Goal: Task Accomplishment & Management: Complete application form

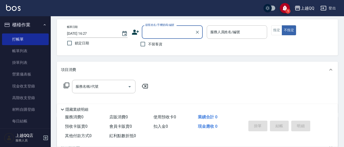
scroll to position [30, 0]
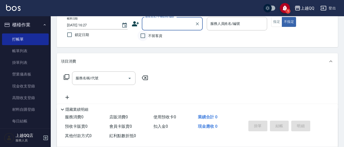
click at [146, 34] on input "不留客資" at bounding box center [143, 35] width 11 height 11
click at [150, 37] on span "不留客資" at bounding box center [155, 35] width 14 height 5
click at [148, 37] on input "不留客資" at bounding box center [143, 35] width 11 height 11
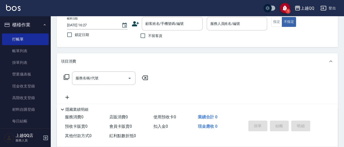
click at [151, 34] on span "不留客資" at bounding box center [155, 35] width 14 height 5
click at [148, 34] on input "不留客資" at bounding box center [143, 35] width 11 height 11
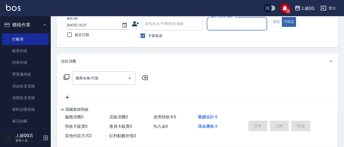
drag, startPoint x: 147, startPoint y: 35, endPoint x: 158, endPoint y: 24, distance: 16.0
click at [148, 33] on input "不留客資" at bounding box center [143, 35] width 11 height 11
checkbox input "false"
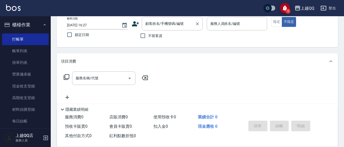
drag, startPoint x: 158, startPoint y: 24, endPoint x: 156, endPoint y: 20, distance: 4.4
click at [158, 22] on input "顧客姓名/手機號碼/編號" at bounding box center [168, 23] width 49 height 9
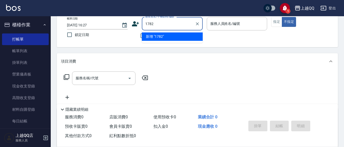
type input "1782"
click at [282, 17] on button "不指定" at bounding box center [289, 22] width 14 height 10
type button "false"
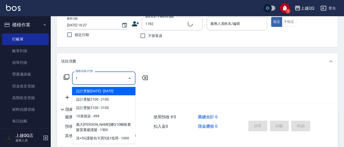
type input "10"
type input "留素卿/0952554436/1782"
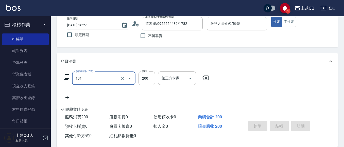
type input "101"
type input "欣樺-6"
type input "洗髮(101)"
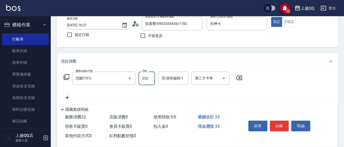
type input "230"
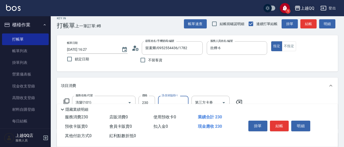
scroll to position [5, 0]
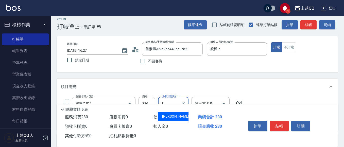
type input "佩怡-3"
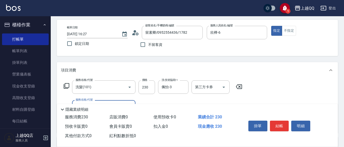
scroll to position [30, 0]
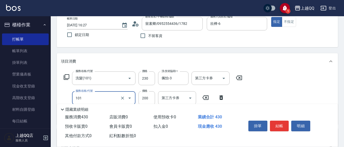
type input "洗髮(101)"
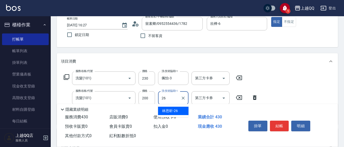
type input "林恩昕-26"
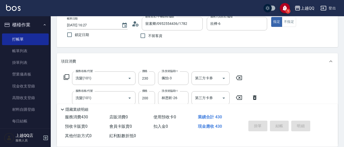
type input "[DATE] 17:32"
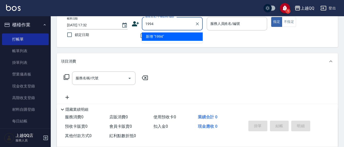
type input "1994"
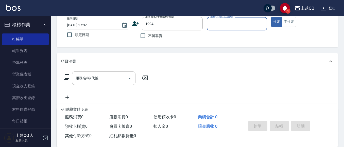
click at [271, 17] on button "指定" at bounding box center [276, 22] width 11 height 10
type button "true"
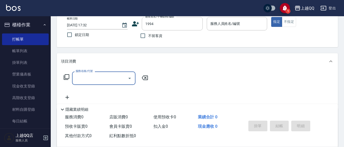
type input "[PERSON_NAME]/0939566917/1994"
type input "欣樺-6"
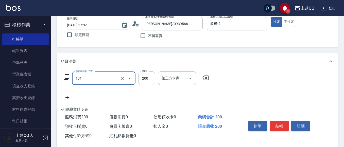
type input "洗髮(101)"
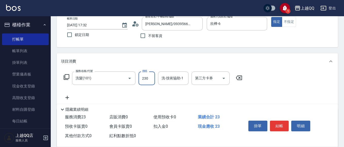
type input "230"
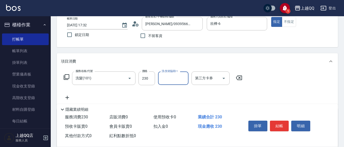
type input "6"
type input "林恩昕-26"
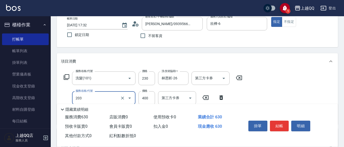
type input "指定單剪(203)"
type input "320"
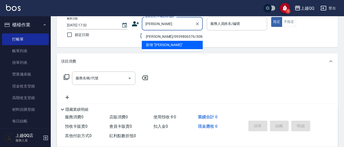
click at [151, 37] on li "[PERSON_NAME]/0939806376/3084" at bounding box center [172, 37] width 61 height 8
type input "[PERSON_NAME]/0939806376/3084"
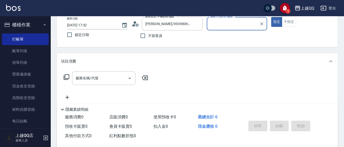
type input "欣樺-6"
click at [104, 77] on input "服務名稱/代號" at bounding box center [99, 78] width 51 height 9
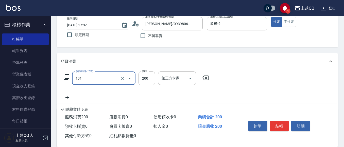
type input "洗髮(101)"
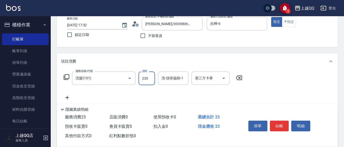
type input "230"
type input "林恩昕-26"
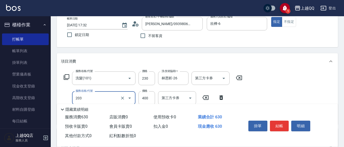
type input "指定單剪(203)"
type input "320"
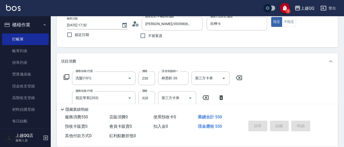
type input "[DATE] 17:33"
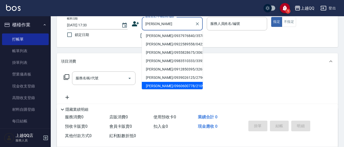
scroll to position [102, 0]
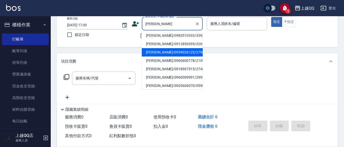
drag, startPoint x: 168, startPoint y: 50, endPoint x: 155, endPoint y: 56, distance: 14.2
click at [168, 50] on li "[PERSON_NAME]/0939026125/2796" at bounding box center [172, 52] width 61 height 8
type input "[PERSON_NAME]/0939026125/2796"
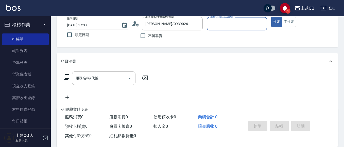
type input "欣樺-6"
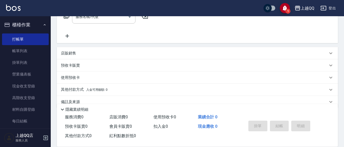
scroll to position [101, 0]
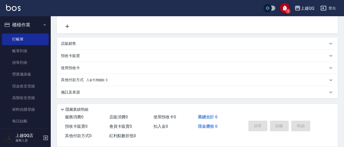
click at [74, 44] on p "店販銷售" at bounding box center [68, 43] width 15 height 5
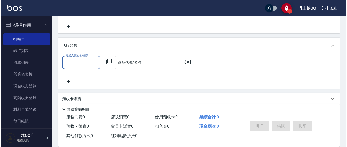
scroll to position [0, 0]
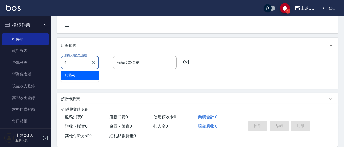
type input "欣樺-6"
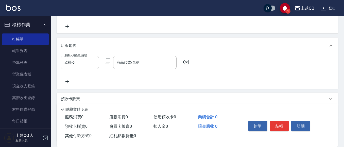
click at [109, 61] on icon at bounding box center [108, 61] width 6 height 6
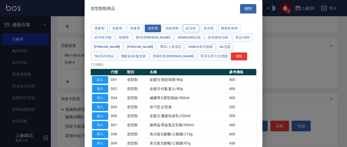
click at [195, 26] on button "組合類" at bounding box center [191, 29] width 16 height 8
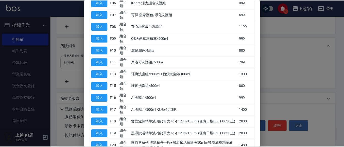
scroll to position [152, 0]
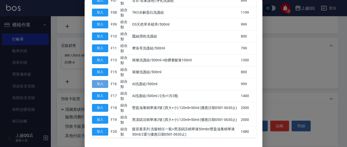
click at [103, 84] on button "加入" at bounding box center [100, 84] width 16 height 8
type input "Ai洗護組/500ml"
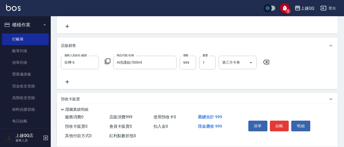
scroll to position [25, 0]
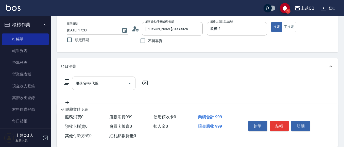
click at [93, 80] on input "服務名稱/代號" at bounding box center [99, 83] width 51 height 9
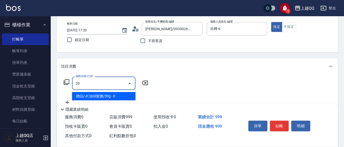
type input "203"
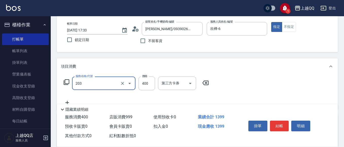
type input "指定單剪(203)"
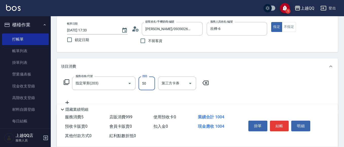
type input "50"
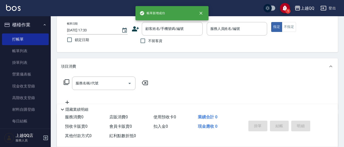
click at [149, 41] on span "不留客資" at bounding box center [155, 40] width 14 height 5
click at [148, 41] on input "不留客資" at bounding box center [143, 41] width 11 height 11
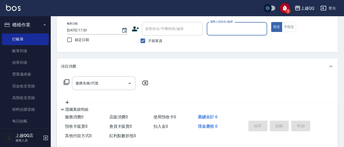
click at [149, 41] on span "不留客資" at bounding box center [155, 40] width 14 height 5
click at [148, 41] on input "不留客資" at bounding box center [143, 41] width 11 height 11
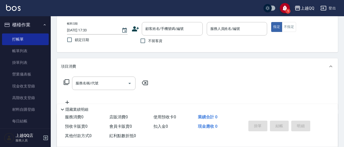
drag, startPoint x: 155, startPoint y: 40, endPoint x: 204, endPoint y: 31, distance: 50.1
click at [157, 40] on span "不留客資" at bounding box center [155, 40] width 14 height 5
drag, startPoint x: 143, startPoint y: 41, endPoint x: 246, endPoint y: 38, distance: 102.1
click at [144, 41] on input "不留客資" at bounding box center [143, 41] width 11 height 11
checkbox input "true"
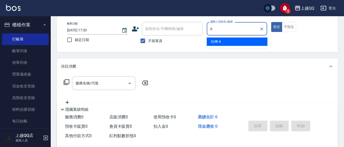
type input "欣樺-6"
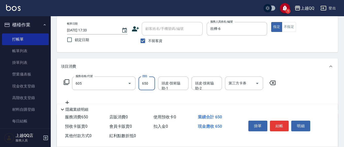
type input "[PERSON_NAME]頭皮冰鎮舒活洗髮(605)"
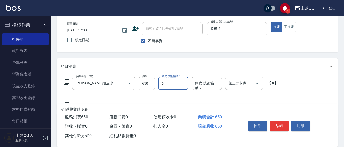
type input "欣樺-6"
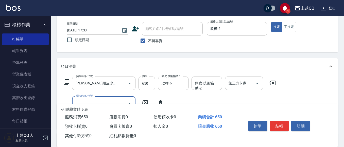
scroll to position [0, 0]
type input "6"
type input "指定單剪(203)"
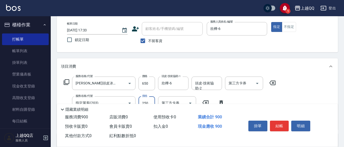
type input "250"
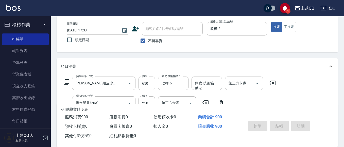
type input "[DATE] 17:34"
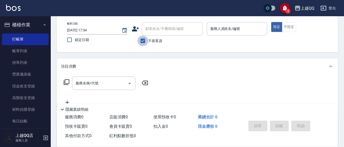
click at [148, 41] on input "不留客資" at bounding box center [143, 41] width 11 height 11
checkbox input "false"
drag, startPoint x: 150, startPoint y: 33, endPoint x: 158, endPoint y: 8, distance: 26.2
click at [150, 30] on input "顧客姓名/手機號碼/編號" at bounding box center [168, 28] width 49 height 9
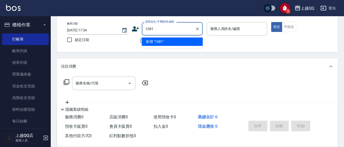
type input "1081"
click at [271, 22] on button "指定" at bounding box center [276, 27] width 11 height 10
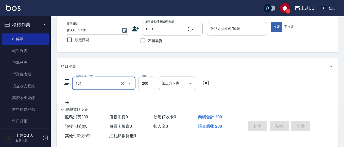
type input "洗髮(101)"
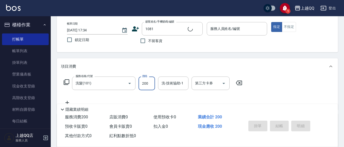
type input "[PERSON_NAME]/0988603336/1081"
type input "欣樺-6"
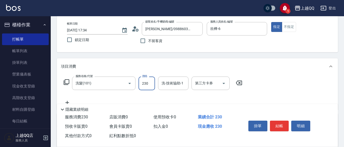
type input "230"
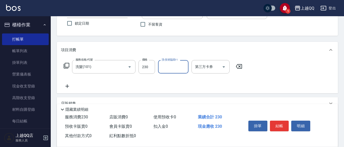
scroll to position [50, 0]
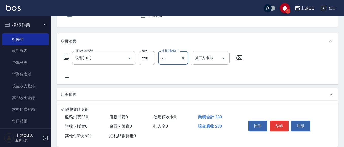
type input "林恩昕-26"
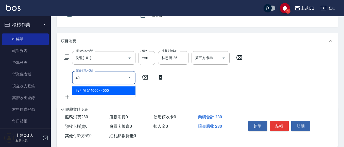
type input "4"
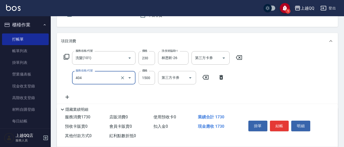
type input "設計染髮(404)"
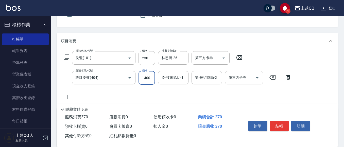
type input "1400"
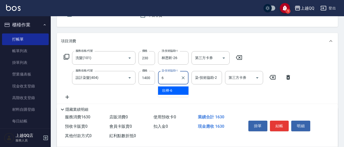
type input "欣樺-6"
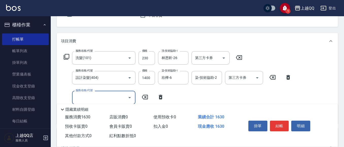
type input "5"
type input "指定單剪(203)"
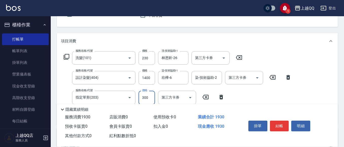
type input "300"
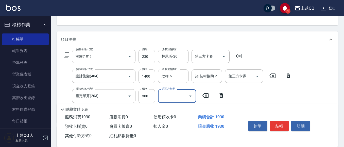
scroll to position [76, 0]
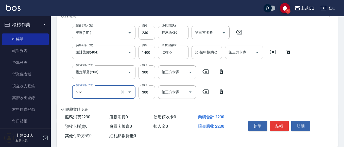
type input "自備護髮(502)"
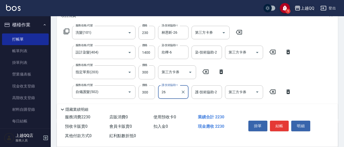
type input "林恩昕-26"
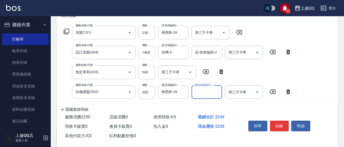
drag, startPoint x: 143, startPoint y: 53, endPoint x: 144, endPoint y: 50, distance: 2.8
click at [143, 52] on input "1400" at bounding box center [147, 53] width 17 height 14
click at [147, 50] on input "1400" at bounding box center [147, 53] width 17 height 14
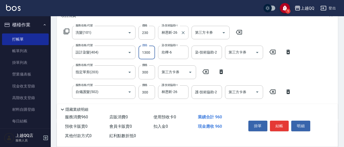
type input "1300"
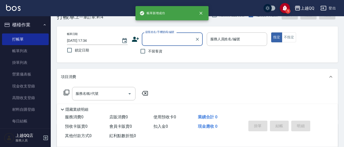
scroll to position [22, 0]
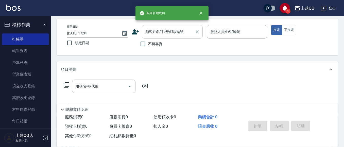
drag, startPoint x: 155, startPoint y: 45, endPoint x: 182, endPoint y: 38, distance: 27.5
click at [155, 45] on span "不留客資" at bounding box center [155, 43] width 14 height 5
click at [148, 45] on input "不留客資" at bounding box center [143, 44] width 11 height 11
checkbox input "true"
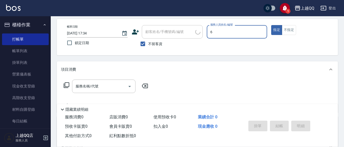
type input "欣樺-6"
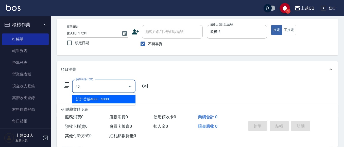
type input "405"
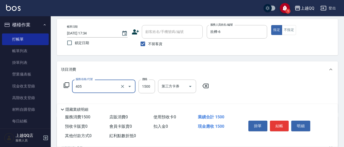
type input "設計染髮/網路(405)"
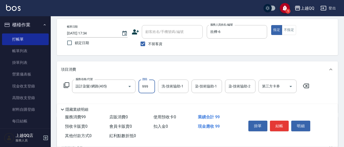
type input "999"
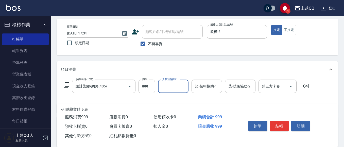
type input "1"
type input "林恩昕-26"
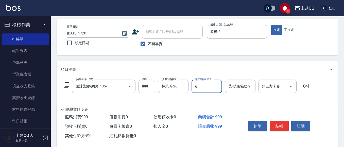
type input "欣樺-6"
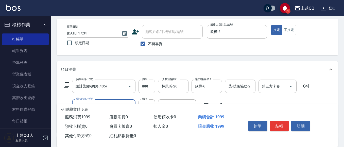
type input "PH.5髪療重建護髮(508)"
type input "500"
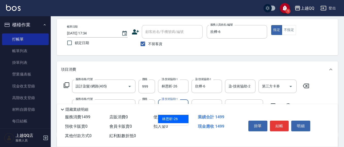
type input "林恩昕-26"
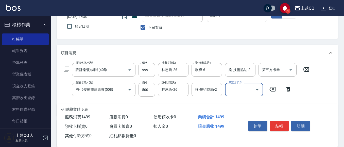
scroll to position [47, 0]
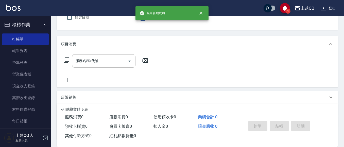
type input "欣樺-6"
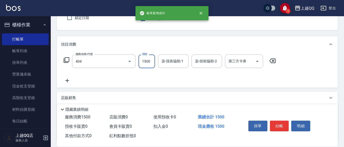
type input "設計染髮(404)"
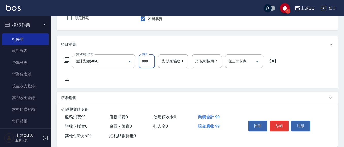
type input "999"
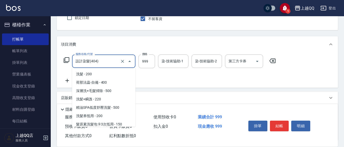
click at [104, 60] on input "設計染髮(404)" at bounding box center [96, 61] width 45 height 9
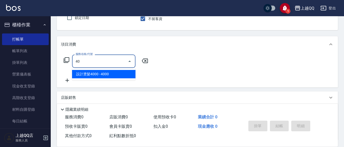
scroll to position [0, 0]
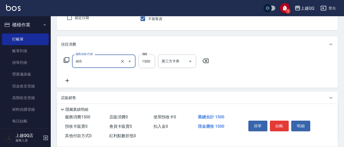
type input "設計染髮/網路(405)"
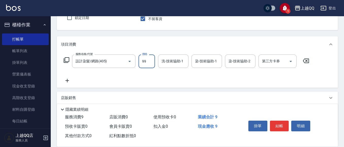
type input "999"
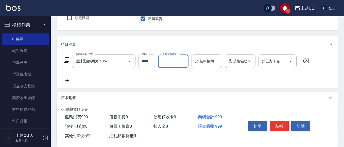
type input "6"
type input "林恩昕-26"
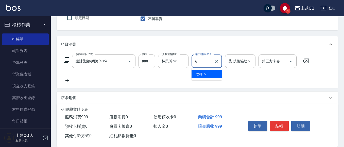
type input "欣樺-6"
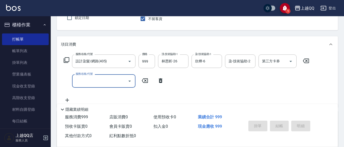
type input "[DATE] 17:35"
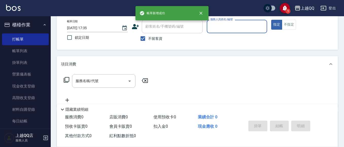
scroll to position [22, 0]
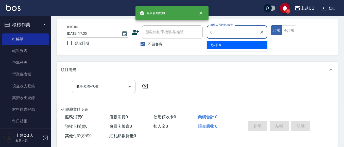
type input "欣樺-6"
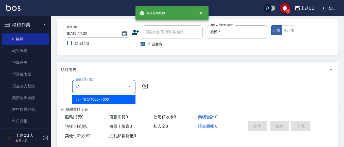
type input "4"
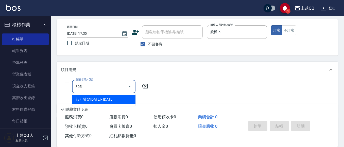
type input "設計燙髮1600(305)"
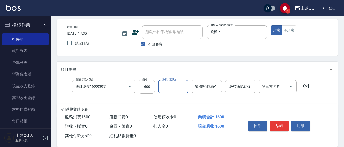
type input "9"
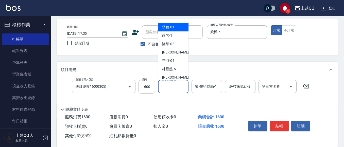
drag, startPoint x: 150, startPoint y: 84, endPoint x: 167, endPoint y: 19, distance: 67.4
click at [149, 83] on input "1600" at bounding box center [147, 87] width 17 height 14
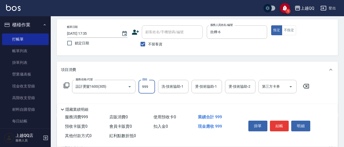
type input "999"
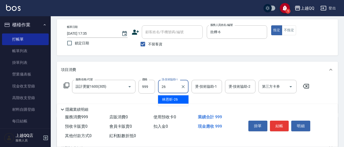
type input "林恩昕-26"
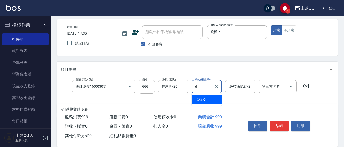
type input "欣樺-6"
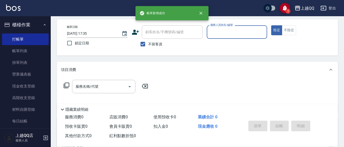
click at [143, 40] on input "不留客資" at bounding box center [143, 44] width 11 height 11
checkbox input "false"
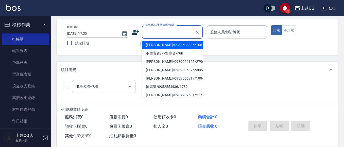
drag, startPoint x: 149, startPoint y: 31, endPoint x: 157, endPoint y: 13, distance: 19.9
click at [150, 30] on div "顧客姓名/手機號碼/編號 顧客姓名/手機號碼/編號" at bounding box center [172, 31] width 61 height 13
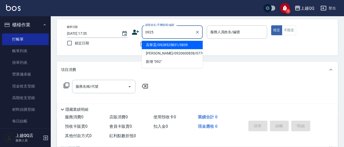
type input "0925"
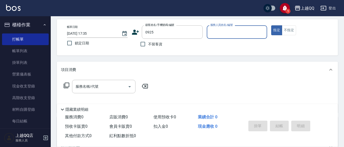
click at [271, 25] on button "指定" at bounding box center [276, 30] width 11 height 10
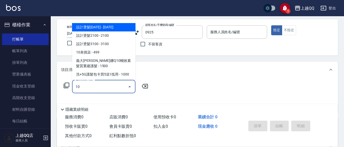
type input "101"
type input "[PERSON_NAME]/0987832862/0925"
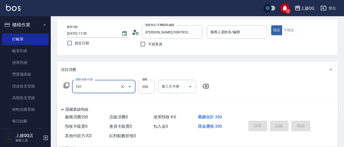
type input "101"
type input "欣樺-6"
type input "洗髮(101)"
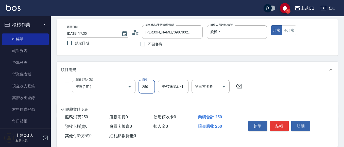
type input "250"
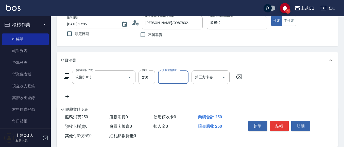
scroll to position [31, 0]
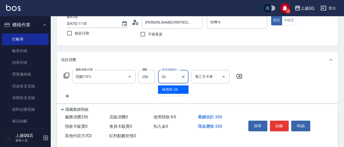
type input "林恩昕-26"
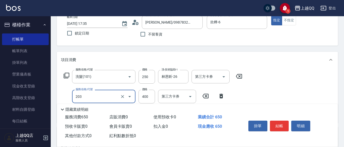
type input "指定單剪(203)"
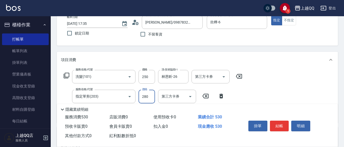
type input "280"
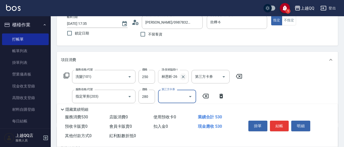
click at [183, 74] on icon "Clear" at bounding box center [183, 76] width 5 height 5
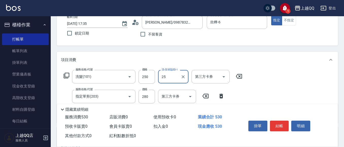
type input "[PERSON_NAME]-25"
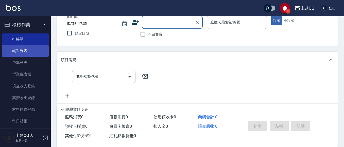
click at [17, 51] on link "帳單列表" at bounding box center [25, 51] width 47 height 12
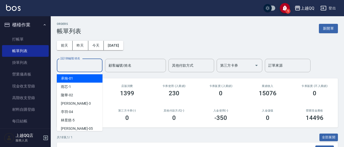
click at [77, 66] on input "設計師編號/姓名" at bounding box center [79, 65] width 41 height 9
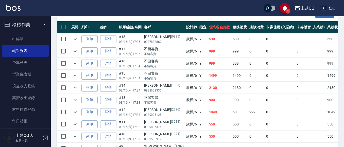
scroll to position [127, 0]
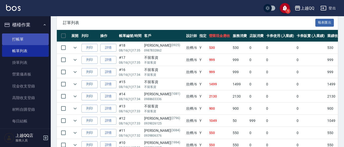
type input "欣樺-6"
click at [26, 35] on link "打帳單" at bounding box center [25, 40] width 47 height 12
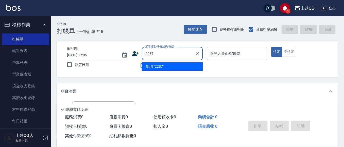
type input "2287"
click at [271, 47] on button "指定" at bounding box center [276, 52] width 11 height 10
type button "true"
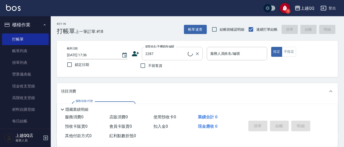
type input "[PERSON_NAME]/0935383380/2287"
type input "佩怡-3"
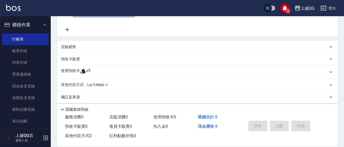
scroll to position [102, 0]
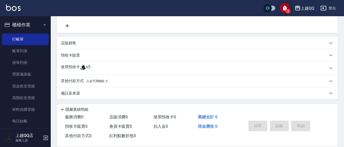
click at [63, 65] on p "使用預收卡" at bounding box center [70, 69] width 19 height 8
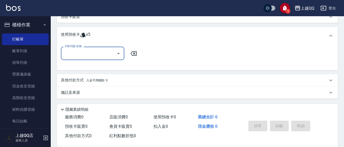
scroll to position [140, 0]
click at [121, 54] on icon "Open" at bounding box center [119, 53] width 6 height 6
click at [109, 66] on div "洗髮券販賣/10次 剩餘5張" at bounding box center [92, 66] width 63 height 8
type input "洗髮券販賣/10次"
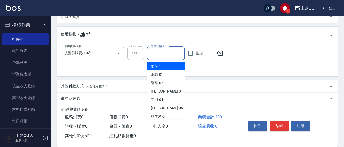
drag, startPoint x: 152, startPoint y: 52, endPoint x: 154, endPoint y: 53, distance: 2.7
click at [154, 53] on input "洗-技術協助-1" at bounding box center [166, 53] width 34 height 9
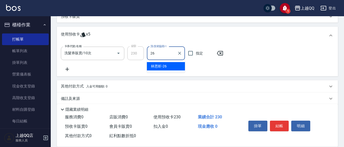
type input "林恩昕-26"
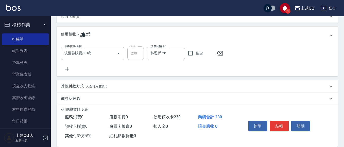
drag, startPoint x: 278, startPoint y: 117, endPoint x: 271, endPoint y: 118, distance: 6.1
click at [275, 119] on div "掛單 結帳 明細" at bounding box center [280, 127] width 66 height 16
click at [271, 121] on button "結帳" at bounding box center [279, 126] width 19 height 11
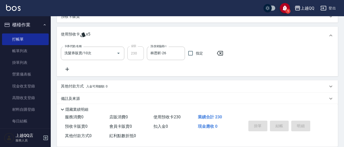
type input "[DATE] 17:40"
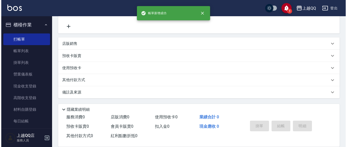
scroll to position [0, 0]
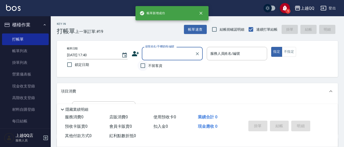
click at [145, 66] on input "不留客資" at bounding box center [143, 65] width 11 height 11
checkbox input "true"
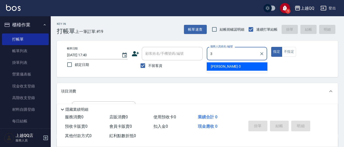
type input "佩怡-3"
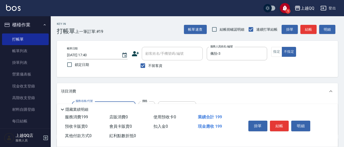
type input "不指定單剪(202)"
click at [280, 130] on div "掛單 結帳 明細" at bounding box center [280, 127] width 66 height 16
click at [277, 122] on button "結帳" at bounding box center [279, 126] width 19 height 11
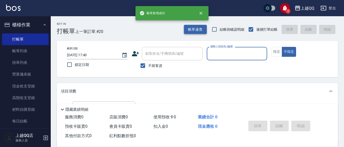
click at [194, 28] on button "帳單速查" at bounding box center [195, 29] width 23 height 9
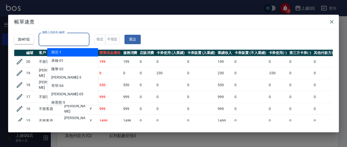
drag, startPoint x: 65, startPoint y: 42, endPoint x: 76, endPoint y: 26, distance: 20.0
click at [66, 42] on input "服務人員姓名/編號" at bounding box center [64, 39] width 46 height 9
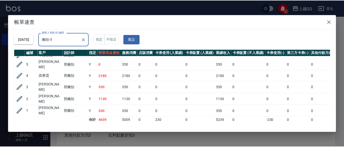
scroll to position [33, 0]
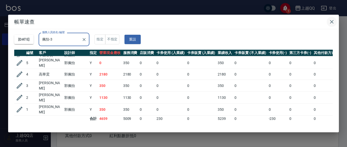
type input "佩怡-3"
click at [331, 20] on icon "button" at bounding box center [332, 22] width 6 height 6
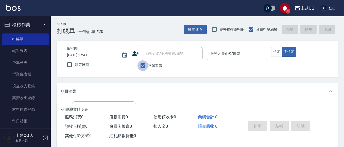
click at [147, 66] on input "不留客資" at bounding box center [143, 65] width 11 height 11
checkbox input "false"
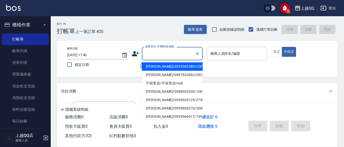
click at [158, 55] on input "顧客姓名/手機號碼/編號" at bounding box center [168, 53] width 49 height 9
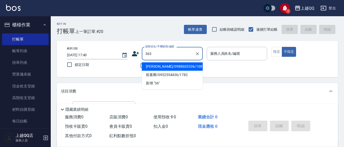
type input "363"
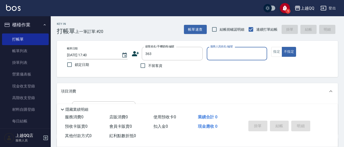
type input "7"
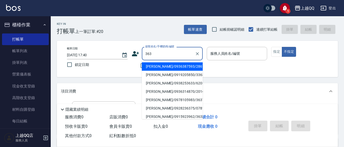
drag, startPoint x: 185, startPoint y: 55, endPoint x: 174, endPoint y: 55, distance: 10.4
click at [180, 54] on input "363" at bounding box center [168, 53] width 49 height 9
click at [175, 55] on input "363" at bounding box center [168, 53] width 49 height 9
click at [174, 55] on input "363" at bounding box center [168, 53] width 49 height 9
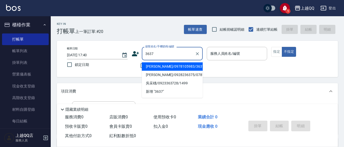
type input "[PERSON_NAME]/0978105983/3637"
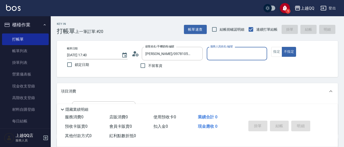
type input "欣樺-6"
click at [200, 52] on icon "Clear" at bounding box center [197, 53] width 5 height 5
type input "[PERSON_NAME]/0916339743/3736"
type input "雨芯-1"
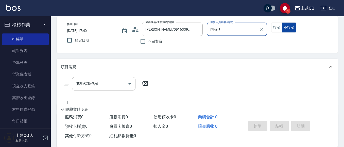
scroll to position [0, 0]
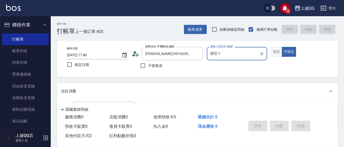
click at [275, 48] on button "指定" at bounding box center [276, 52] width 11 height 10
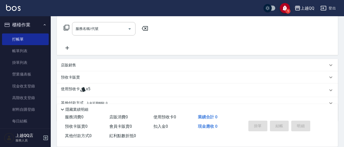
scroll to position [102, 0]
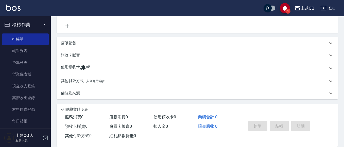
click at [92, 73] on div "使用預收卡 x5" at bounding box center [197, 68] width 281 height 14
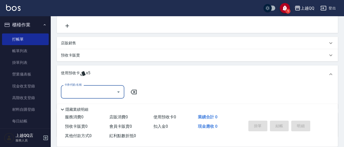
scroll to position [0, 0]
click at [119, 93] on icon "Open" at bounding box center [119, 92] width 6 height 6
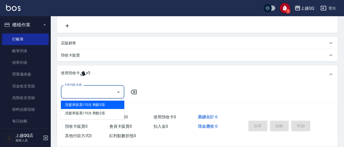
click at [113, 104] on div "洗髮券販賣/10次 剩餘3張" at bounding box center [92, 105] width 63 height 8
type input "洗髮券販賣/10次"
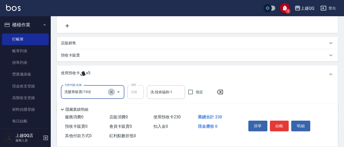
click at [113, 93] on icon "Clear" at bounding box center [111, 92] width 5 height 5
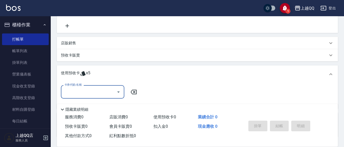
click at [117, 90] on icon "Open" at bounding box center [119, 92] width 6 height 6
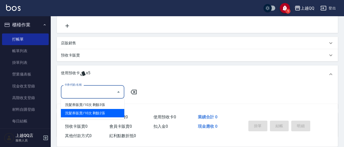
click at [116, 114] on div "洗髮券販賣/10次 剩餘2張" at bounding box center [92, 113] width 63 height 8
type input "洗髮券販賣/10次"
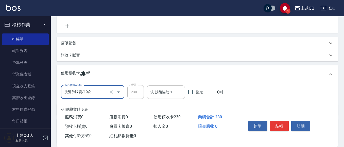
click at [156, 91] on input "洗-技術協助-1" at bounding box center [166, 92] width 34 height 9
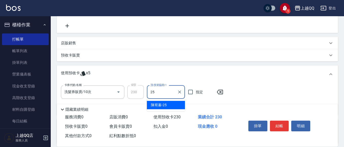
type input "[PERSON_NAME]-25"
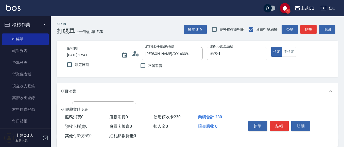
drag, startPoint x: 273, startPoint y: 121, endPoint x: 277, endPoint y: 123, distance: 4.6
click at [277, 123] on button "結帳" at bounding box center [279, 126] width 19 height 11
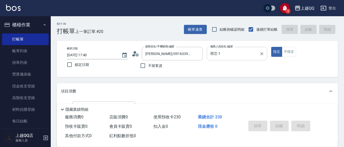
type input "[DATE] 18:05"
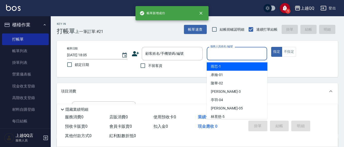
click at [240, 54] on input "服務人員姓名/編號" at bounding box center [237, 53] width 56 height 9
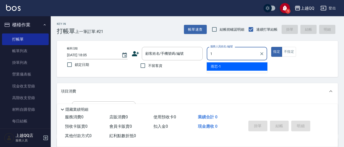
type input "雨芯-1"
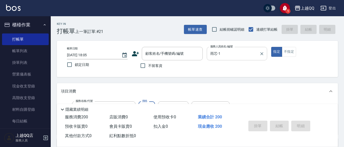
type input "洗髮(101)"
type input "250"
type input "雨芯-1"
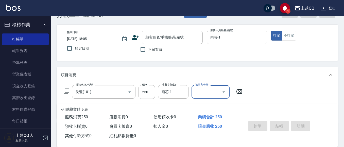
scroll to position [25, 0]
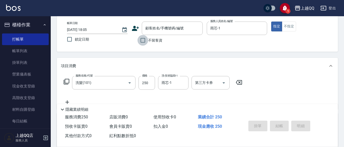
click at [144, 40] on input "不留客資" at bounding box center [143, 40] width 11 height 11
checkbox input "true"
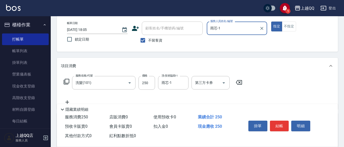
click at [271, 22] on button "指定" at bounding box center [276, 27] width 11 height 10
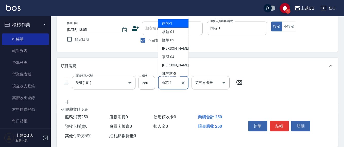
click at [173, 82] on input "雨芯-1" at bounding box center [169, 82] width 18 height 9
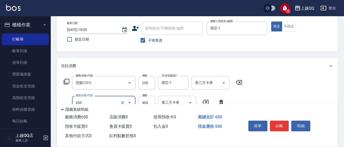
type input "指定單剪(203)"
type input "300"
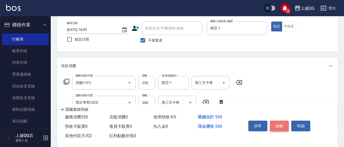
click at [274, 125] on button "結帳" at bounding box center [279, 126] width 19 height 11
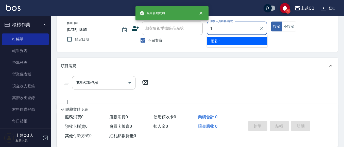
type input "雨芯-1"
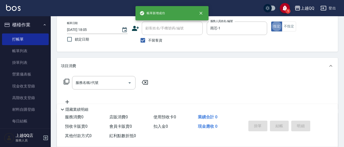
click at [64, 83] on icon at bounding box center [67, 82] width 6 height 6
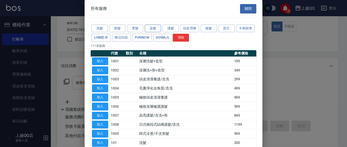
click at [155, 29] on button "染髮" at bounding box center [153, 29] width 16 height 8
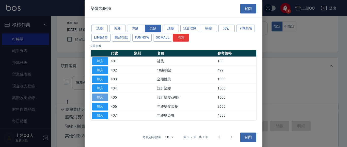
click at [103, 97] on button "加入" at bounding box center [100, 98] width 16 height 8
type input "設計染髮/網路(405)"
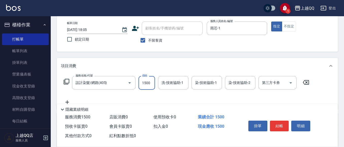
click at [143, 84] on input "1500" at bounding box center [147, 83] width 17 height 14
type input "999"
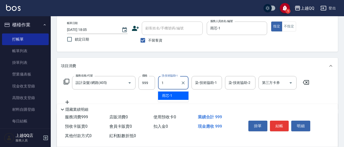
type input "雨芯-1"
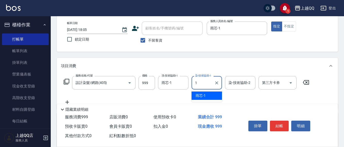
type input "雨芯-1"
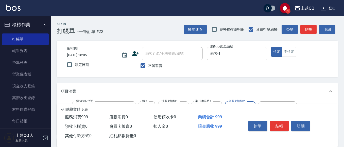
scroll to position [51, 0]
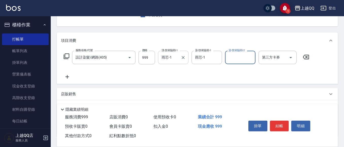
click at [176, 60] on input "雨芯-1" at bounding box center [169, 57] width 18 height 9
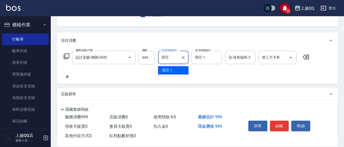
type input "雨"
type input "[PERSON_NAME]-25"
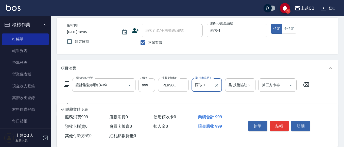
scroll to position [0, 0]
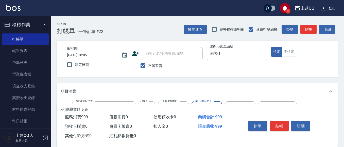
drag, startPoint x: 281, startPoint y: 122, endPoint x: 280, endPoint y: 115, distance: 6.4
click at [281, 122] on button "結帳" at bounding box center [279, 126] width 19 height 11
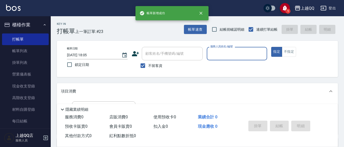
click at [233, 58] on input "服務人員姓名/編號" at bounding box center [237, 53] width 56 height 9
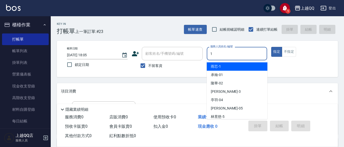
type input "雨芯-1"
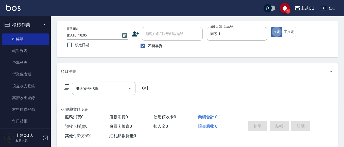
scroll to position [25, 0]
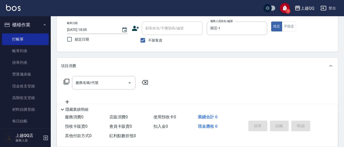
click at [67, 81] on icon at bounding box center [66, 82] width 6 height 6
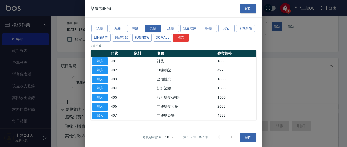
click at [139, 29] on button "燙髮" at bounding box center [135, 29] width 16 height 8
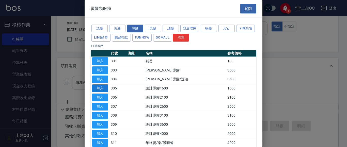
click at [102, 87] on button "加入" at bounding box center [100, 89] width 16 height 8
type input "設計燙髮1600(305)"
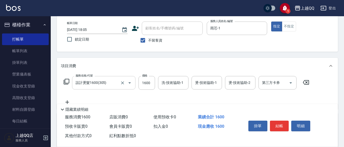
click at [127, 86] on icon "Open" at bounding box center [130, 83] width 6 height 6
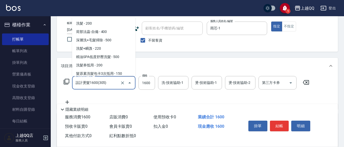
scroll to position [69, 0]
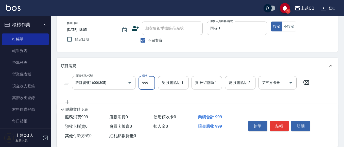
type input "999"
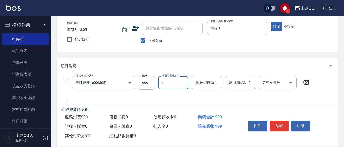
type input "雨芯-1"
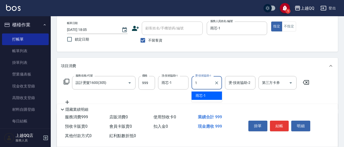
type input "雨芯-1"
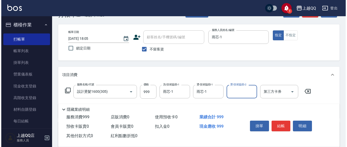
scroll to position [25, 0]
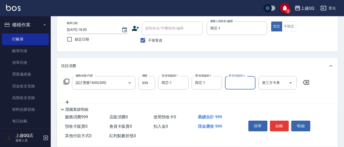
click at [66, 83] on icon at bounding box center [66, 82] width 6 height 6
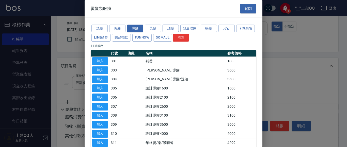
click at [173, 29] on button "護髮" at bounding box center [171, 29] width 16 height 8
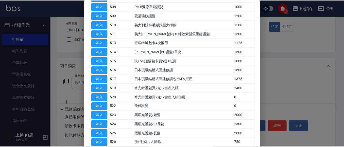
scroll to position [127, 0]
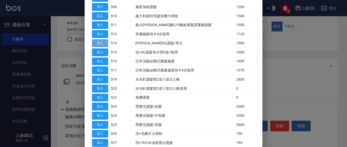
click at [107, 46] on button "加入" at bounding box center [100, 43] width 16 height 8
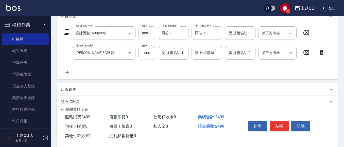
scroll to position [76, 0]
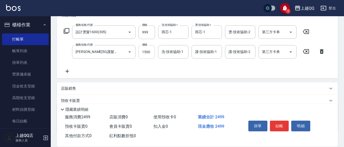
click at [148, 51] on input "1500" at bounding box center [147, 52] width 17 height 14
type input "999"
type input "雨芯-1"
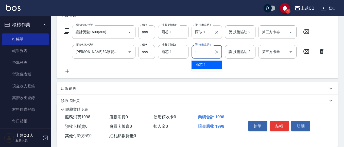
type input "雨芯-1"
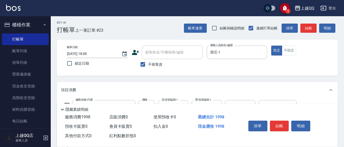
scroll to position [0, 0]
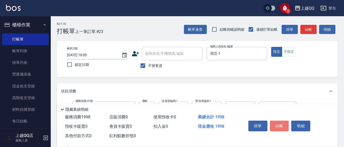
drag, startPoint x: 280, startPoint y: 121, endPoint x: 277, endPoint y: 122, distance: 3.4
click at [279, 125] on button "結帳" at bounding box center [279, 126] width 19 height 11
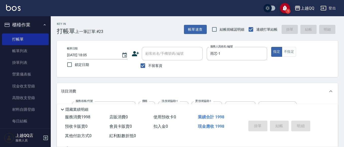
type input "[DATE] 18:06"
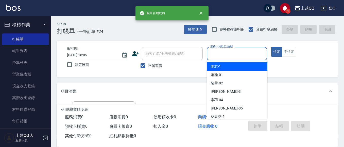
click at [238, 52] on input "服務人員姓名/編號" at bounding box center [237, 53] width 56 height 9
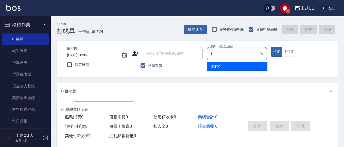
type input "雨芯-1"
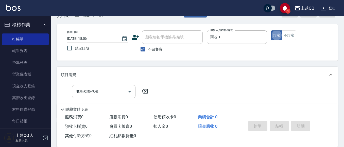
scroll to position [25, 0]
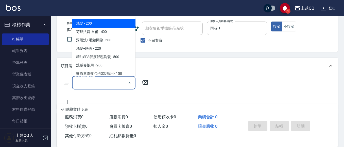
click at [89, 83] on input "服務名稱/代號" at bounding box center [99, 82] width 51 height 9
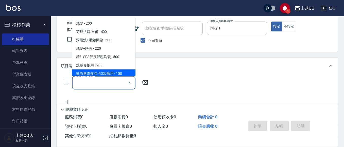
click at [64, 84] on icon at bounding box center [67, 82] width 6 height 6
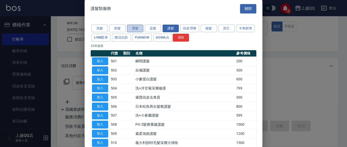
click at [133, 31] on button "燙髮" at bounding box center [135, 29] width 16 height 8
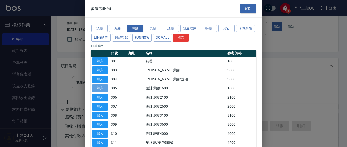
click at [102, 86] on button "加入" at bounding box center [100, 89] width 16 height 8
type input "設計燙髮1600(305)"
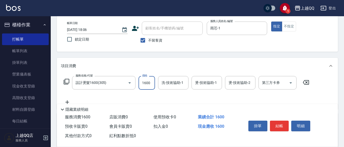
drag, startPoint x: 149, startPoint y: 81, endPoint x: 164, endPoint y: 70, distance: 18.4
click at [150, 82] on input "1600" at bounding box center [147, 83] width 17 height 14
type input "999"
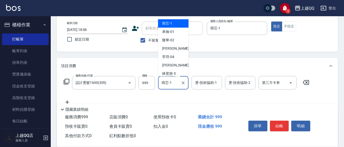
click at [168, 81] on input "雨芯-1" at bounding box center [169, 82] width 18 height 9
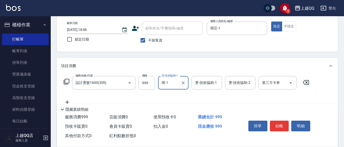
click at [168, 81] on input "雨-1" at bounding box center [169, 82] width 18 height 9
type input "雨"
type input "[PERSON_NAME]-25"
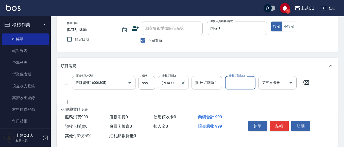
type input "1"
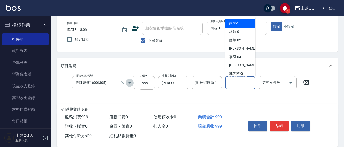
click at [131, 83] on icon "Open" at bounding box center [130, 83] width 6 height 6
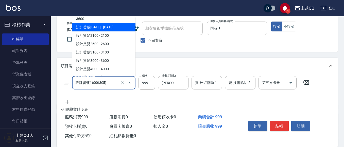
scroll to position [120, 0]
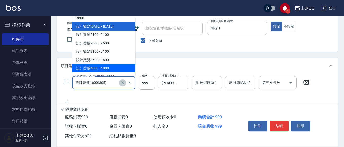
drag, startPoint x: 121, startPoint y: 81, endPoint x: 123, endPoint y: 82, distance: 3.1
click at [122, 81] on icon "Clear" at bounding box center [122, 83] width 5 height 5
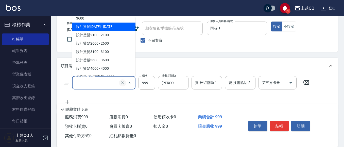
click at [123, 82] on icon "Clear" at bounding box center [122, 83] width 5 height 5
drag, startPoint x: 129, startPoint y: 83, endPoint x: 132, endPoint y: 82, distance: 3.3
click at [130, 83] on icon "Close" at bounding box center [130, 83] width 6 height 6
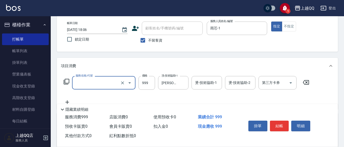
click at [130, 83] on icon "Open" at bounding box center [129, 83] width 3 height 1
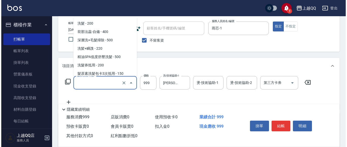
scroll to position [69, 0]
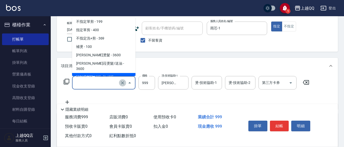
click at [123, 84] on icon "Clear" at bounding box center [122, 83] width 5 height 5
type input "設計燙髮1600(305)"
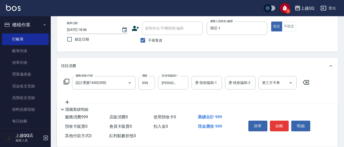
click at [308, 85] on icon at bounding box center [306, 82] width 13 height 6
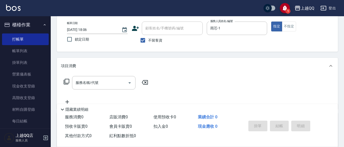
click at [67, 82] on icon at bounding box center [66, 82] width 6 height 6
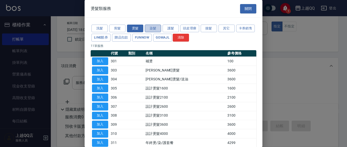
click at [149, 26] on button "染髮" at bounding box center [153, 29] width 16 height 8
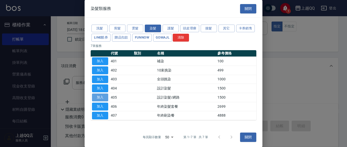
click at [100, 98] on button "加入" at bounding box center [100, 98] width 16 height 8
type input "設計染髮/網路(405)"
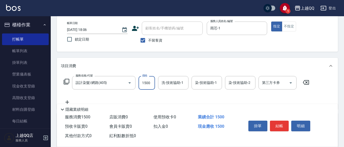
click at [150, 82] on input "1500" at bounding box center [147, 83] width 17 height 14
type input "999"
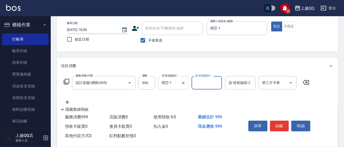
click at [171, 81] on input "雨芯-1" at bounding box center [169, 82] width 18 height 9
click at [67, 80] on icon at bounding box center [66, 82] width 6 height 6
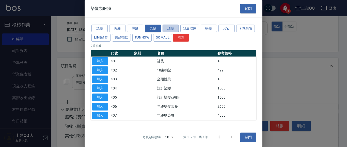
click at [165, 28] on button "護髮" at bounding box center [171, 29] width 16 height 8
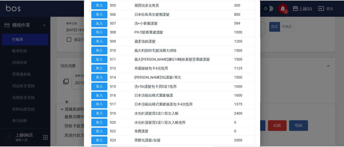
scroll to position [102, 0]
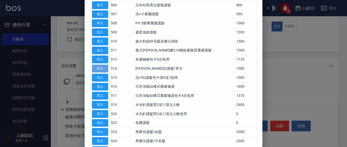
click at [106, 69] on button "加入" at bounding box center [100, 69] width 16 height 8
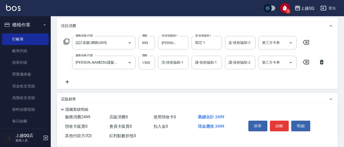
scroll to position [76, 0]
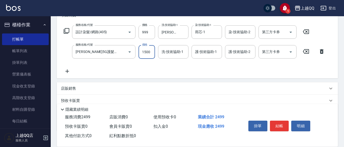
click at [153, 53] on input "1500" at bounding box center [147, 52] width 17 height 14
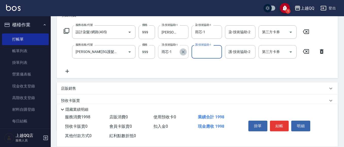
click at [181, 53] on icon "Clear" at bounding box center [183, 52] width 5 height 5
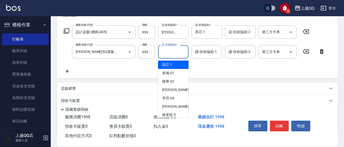
click at [175, 50] on input "洗-技術協助-1" at bounding box center [173, 51] width 26 height 9
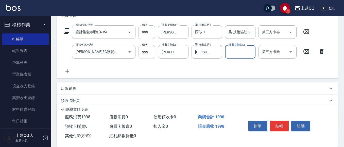
click at [150, 50] on input "999" at bounding box center [147, 52] width 17 height 14
click at [151, 30] on input "999" at bounding box center [147, 32] width 17 height 14
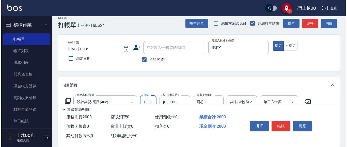
scroll to position [0, 0]
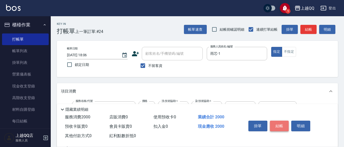
click at [275, 122] on button "結帳" at bounding box center [279, 126] width 19 height 11
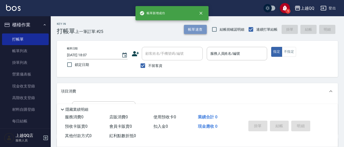
click at [185, 29] on button "帳單速查" at bounding box center [195, 29] width 23 height 9
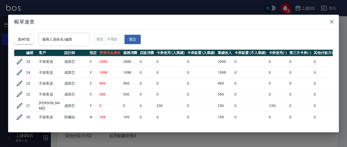
click at [85, 36] on input "服務人員姓名/編號" at bounding box center [64, 39] width 46 height 9
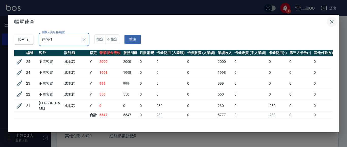
click at [334, 21] on icon "button" at bounding box center [332, 22] width 6 height 6
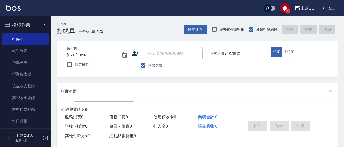
click at [190, 22] on div "Key In 打帳單 上一筆訂單:#25 帳單速查 結帳前確認明細 連續打單結帳 掛單 結帳 明細" at bounding box center [194, 25] width 287 height 19
click at [191, 25] on button "帳單速查" at bounding box center [195, 29] width 23 height 9
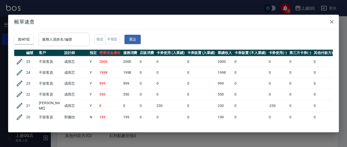
click at [87, 37] on input "服務人員姓名/編號" at bounding box center [64, 39] width 46 height 9
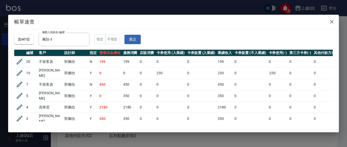
click at [340, 22] on div "帳單速查 [DATE] 服務人員姓名/編號 [PERSON_NAME]-3 服務人員姓名/編號 指定 不指定 重設 編號 客戶 設計師 指定 營業現金應收 服…" at bounding box center [173, 73] width 347 height 147
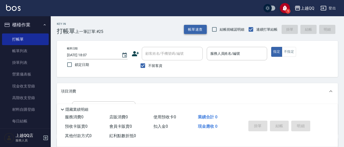
click at [195, 28] on button "帳單速查" at bounding box center [195, 29] width 23 height 9
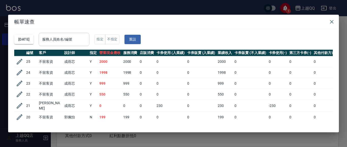
click at [54, 37] on div "服務人員姓名/編號 服務人員姓名/編號" at bounding box center [64, 39] width 51 height 13
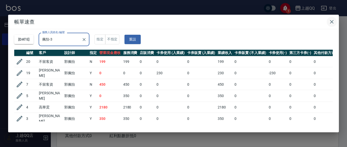
click at [329, 19] on icon "button" at bounding box center [332, 22] width 6 height 6
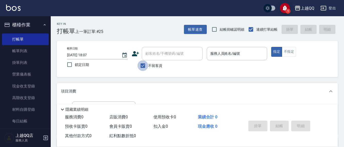
click at [142, 65] on input "不留客資" at bounding box center [143, 65] width 11 height 11
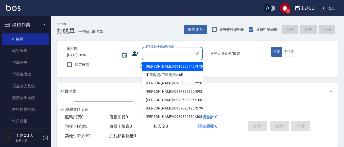
click at [159, 54] on div "顧客姓名/手機號碼/編號 顧客姓名/手機號碼/編號" at bounding box center [172, 53] width 61 height 13
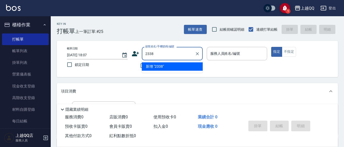
click at [271, 47] on button "指定" at bounding box center [276, 52] width 11 height 10
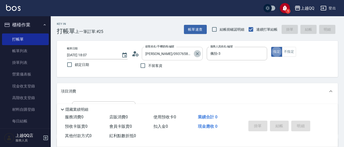
click at [200, 54] on icon "Clear" at bounding box center [197, 53] width 5 height 5
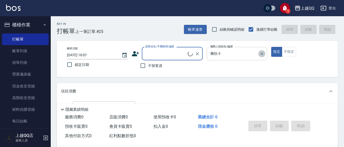
click at [264, 53] on icon "Clear" at bounding box center [262, 53] width 5 height 5
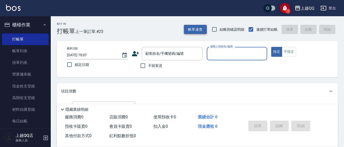
click at [199, 32] on button "帳單速查" at bounding box center [195, 29] width 23 height 9
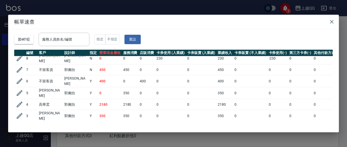
scroll to position [219, 0]
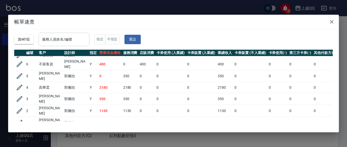
click at [87, 42] on input "服務人員姓名/編號" at bounding box center [64, 39] width 46 height 9
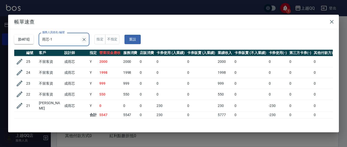
click at [87, 41] on icon "Clear" at bounding box center [84, 39] width 5 height 5
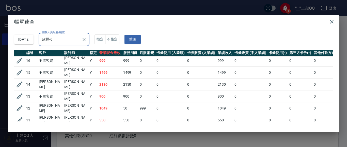
scroll to position [66, 0]
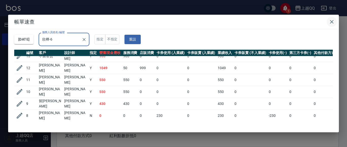
click at [332, 24] on icon "button" at bounding box center [332, 22] width 6 height 6
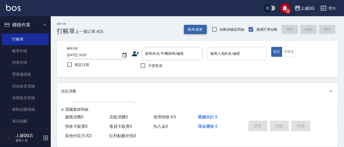
click at [205, 28] on button "帳單速查" at bounding box center [195, 29] width 23 height 9
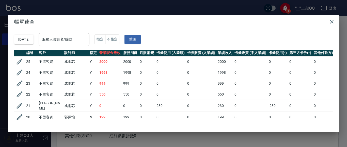
drag, startPoint x: 78, startPoint y: 38, endPoint x: 80, endPoint y: 40, distance: 2.7
click at [78, 38] on input "服務人員姓名/編號" at bounding box center [64, 39] width 46 height 9
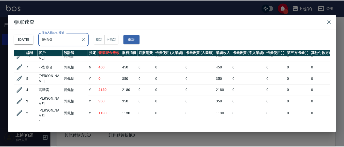
scroll to position [33, 0]
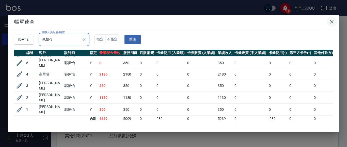
click at [331, 22] on icon "button" at bounding box center [332, 22] width 4 height 4
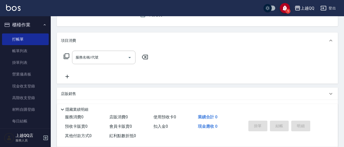
scroll to position [25, 0]
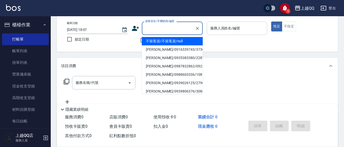
click at [158, 32] on input "顧客姓名/手機號碼/編號" at bounding box center [168, 28] width 49 height 9
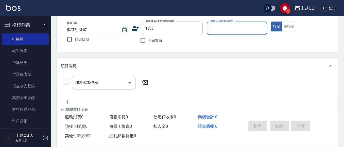
click at [271, 22] on button "指定" at bounding box center [276, 27] width 11 height 10
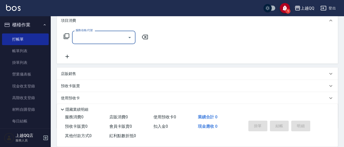
scroll to position [76, 0]
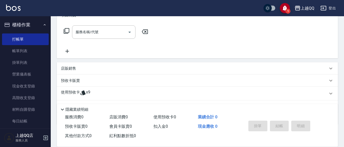
click at [82, 83] on div "預收卡販賣" at bounding box center [194, 80] width 267 height 5
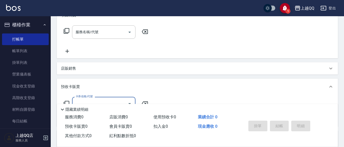
scroll to position [0, 0]
click at [84, 90] on div "預收卡販賣" at bounding box center [197, 87] width 281 height 16
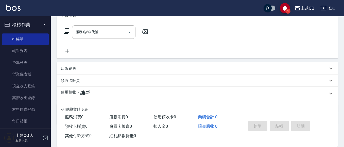
scroll to position [102, 0]
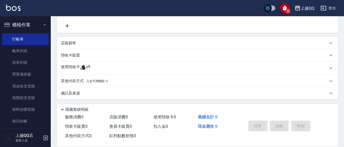
click at [88, 70] on span "x9" at bounding box center [88, 69] width 4 height 8
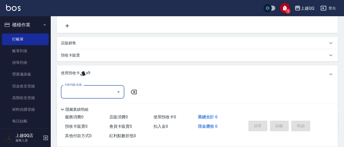
scroll to position [0, 0]
drag, startPoint x: 89, startPoint y: 87, endPoint x: 92, endPoint y: 92, distance: 6.0
click at [89, 87] on div "卡券代號/名稱" at bounding box center [92, 91] width 63 height 13
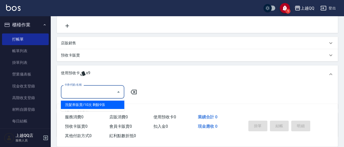
drag, startPoint x: 96, startPoint y: 103, endPoint x: 117, endPoint y: 94, distance: 22.5
click at [96, 103] on div "洗髮券販賣/10次 剩餘9張" at bounding box center [92, 105] width 63 height 8
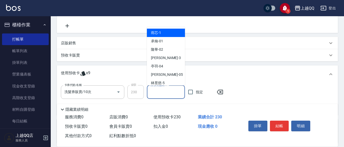
click at [160, 93] on input "洗-技術協助-1" at bounding box center [166, 92] width 34 height 9
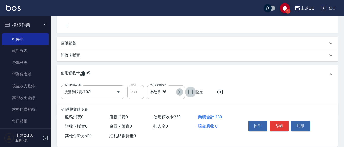
click at [182, 93] on icon "Clear" at bounding box center [179, 92] width 5 height 5
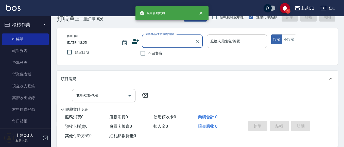
scroll to position [34, 0]
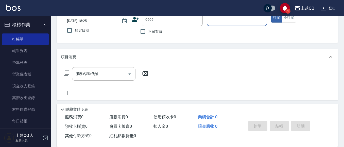
click at [271, 13] on button "指定" at bounding box center [276, 18] width 11 height 10
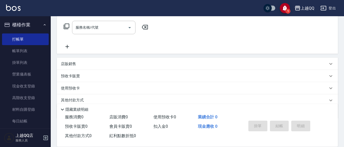
scroll to position [101, 0]
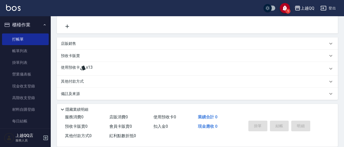
click at [84, 71] on icon at bounding box center [83, 68] width 6 height 6
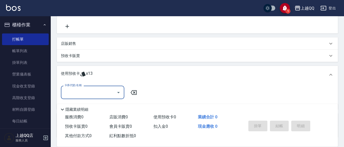
scroll to position [0, 0]
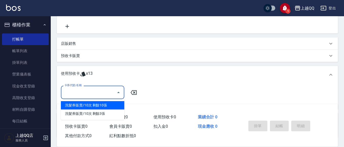
click at [87, 90] on input "卡券代號/名稱" at bounding box center [88, 92] width 51 height 9
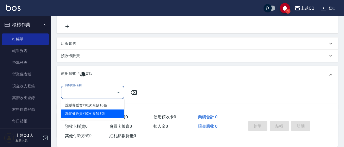
drag, startPoint x: 90, startPoint y: 112, endPoint x: 138, endPoint y: 101, distance: 50.2
click at [90, 112] on div "洗髮券販賣/10次 剩餘3張" at bounding box center [92, 114] width 63 height 8
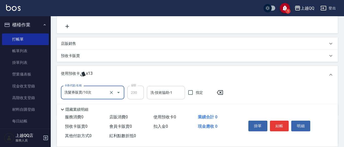
click at [154, 92] on input "洗-技術協助-1" at bounding box center [166, 92] width 34 height 9
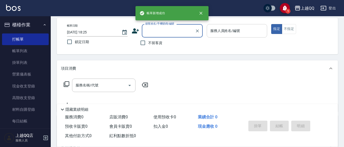
scroll to position [29, 0]
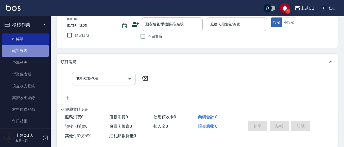
click at [33, 52] on link "帳單列表" at bounding box center [25, 51] width 47 height 12
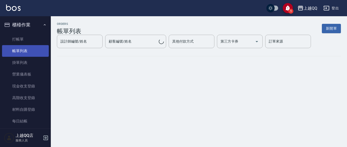
click at [15, 52] on link "帳單列表" at bounding box center [25, 51] width 47 height 12
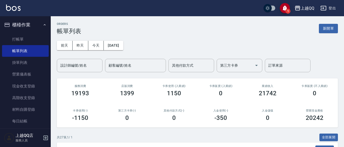
click at [76, 55] on div "[DATE] [DATE] [DATE] [DATE] 設計師編號/姓名 設計師編號/姓名 顧客編號/姓名 顧客編號/姓名 其他付款方式 其他付款方式 第三方…" at bounding box center [197, 54] width 281 height 38
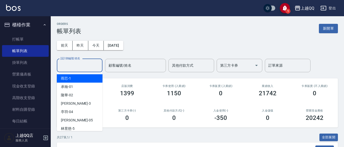
drag, startPoint x: 75, startPoint y: 64, endPoint x: 78, endPoint y: 10, distance: 54.4
click at [75, 64] on input "設計師編號/姓名" at bounding box center [79, 65] width 41 height 9
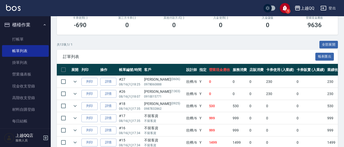
scroll to position [102, 0]
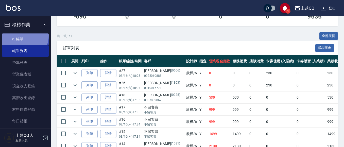
click at [24, 36] on link "打帳單" at bounding box center [25, 40] width 47 height 12
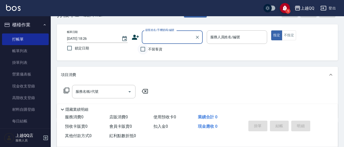
scroll to position [25, 0]
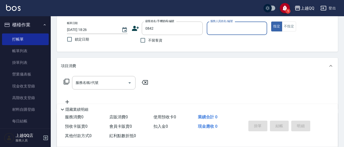
click at [271, 22] on button "指定" at bounding box center [276, 27] width 11 height 10
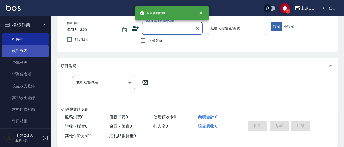
click at [27, 48] on link "帳單列表" at bounding box center [25, 51] width 47 height 12
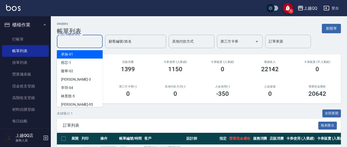
click at [68, 41] on div "設計師編號/姓名 設計師編號/姓名" at bounding box center [80, 41] width 46 height 13
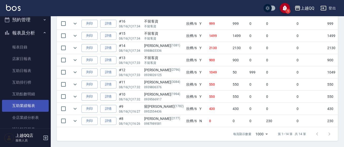
scroll to position [178, 0]
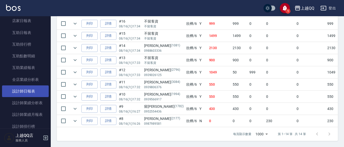
click at [20, 94] on link "設計師日報表" at bounding box center [25, 92] width 47 height 12
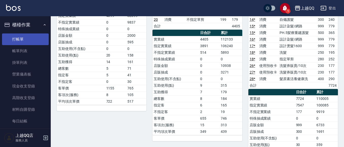
click at [23, 39] on link "打帳單" at bounding box center [25, 40] width 47 height 12
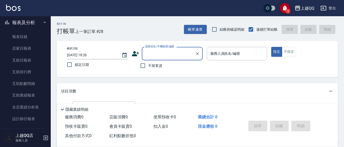
scroll to position [178, 0]
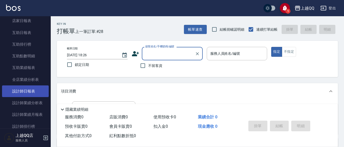
click at [26, 95] on link "設計師日報表" at bounding box center [25, 92] width 47 height 12
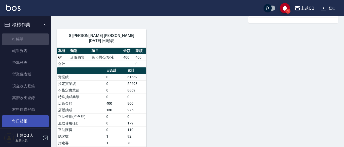
click at [26, 40] on link "打帳單" at bounding box center [25, 40] width 47 height 12
